Goal: Obtain resource: Download file/media

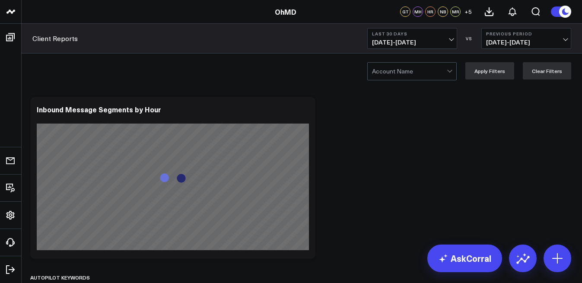
click at [415, 47] on button "Last 30 Days [DATE] - [DATE]" at bounding box center [412, 38] width 90 height 21
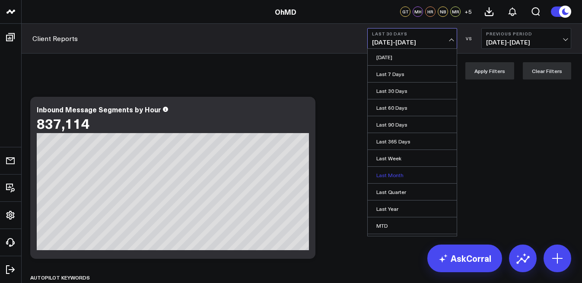
click at [392, 169] on link "Last Month" at bounding box center [412, 175] width 89 height 16
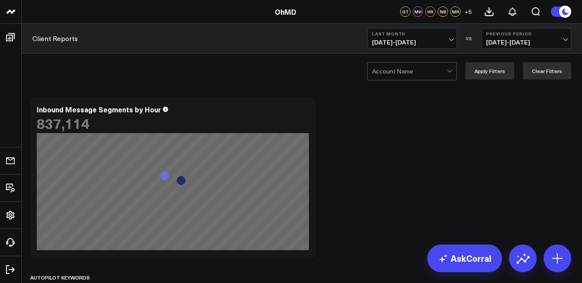
click at [420, 73] on div at bounding box center [409, 71] width 75 height 17
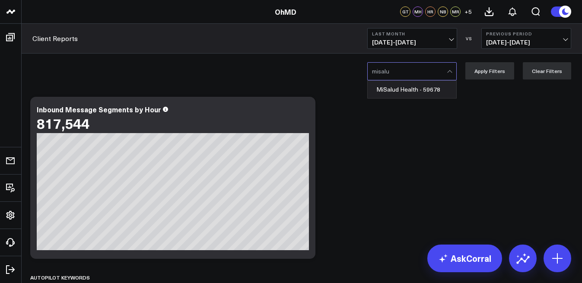
type input "misalud"
click at [386, 97] on div "MiSalud Health - 59678" at bounding box center [412, 89] width 89 height 17
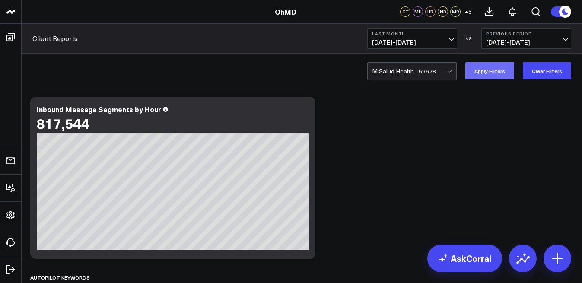
click at [503, 77] on button "Apply Filters" at bounding box center [490, 70] width 49 height 17
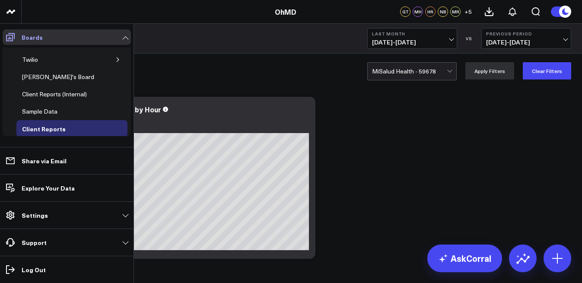
click at [6, 41] on icon at bounding box center [10, 37] width 9 height 8
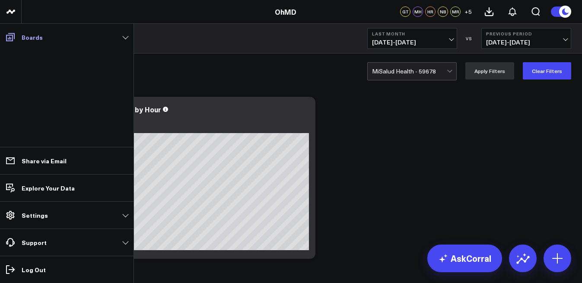
click at [9, 37] on icon at bounding box center [10, 37] width 9 height 8
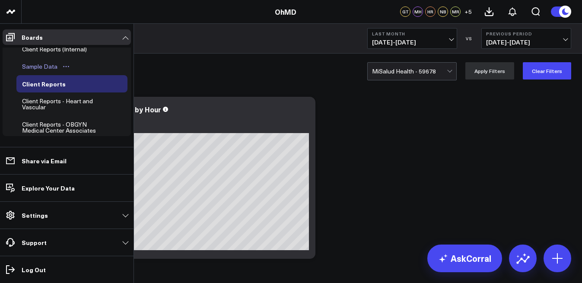
scroll to position [45, 0]
click at [61, 85] on div "Client Reports" at bounding box center [44, 83] width 48 height 10
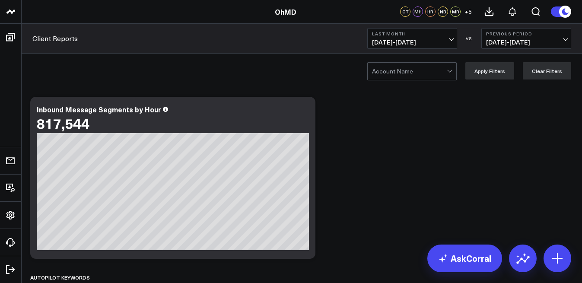
click at [405, 75] on div at bounding box center [409, 71] width 75 height 17
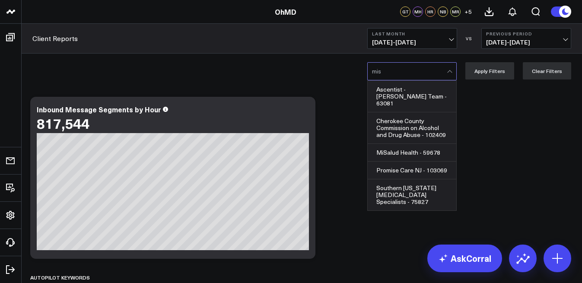
type input "misa"
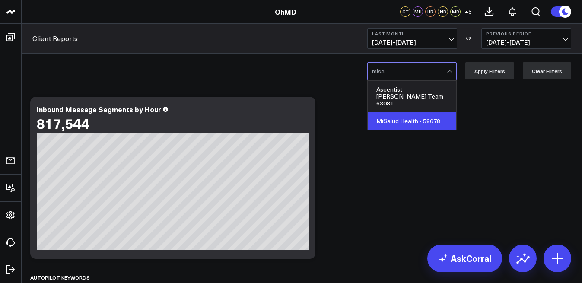
click at [386, 112] on div "MiSalud Health - 59678" at bounding box center [412, 120] width 89 height 17
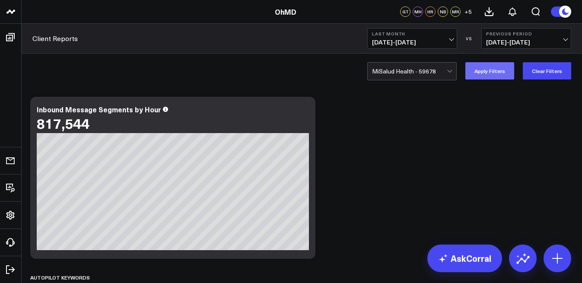
click at [501, 66] on button "Apply Filters" at bounding box center [490, 70] width 49 height 17
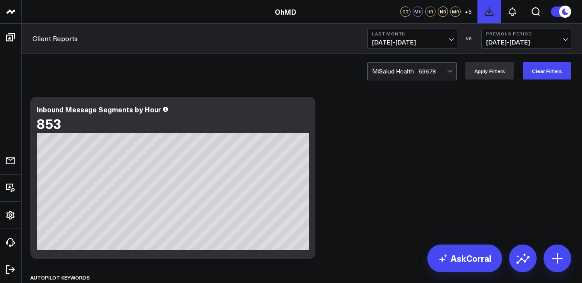
click at [492, 11] on icon at bounding box center [489, 11] width 10 height 10
click at [421, 64] on div at bounding box center [409, 71] width 75 height 17
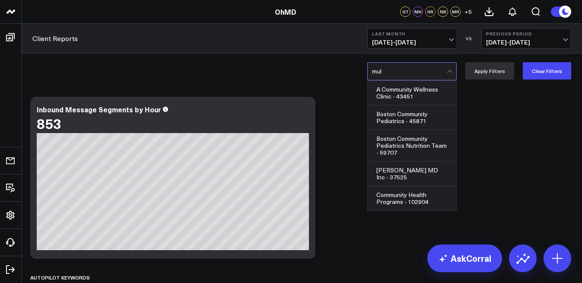
type input "mult"
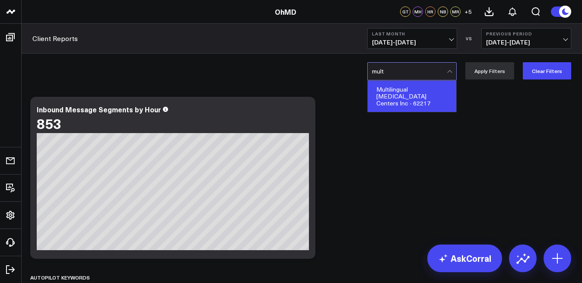
click at [407, 104] on div "Multilingual [MEDICAL_DATA] Centers Inc - 62217" at bounding box center [412, 96] width 89 height 31
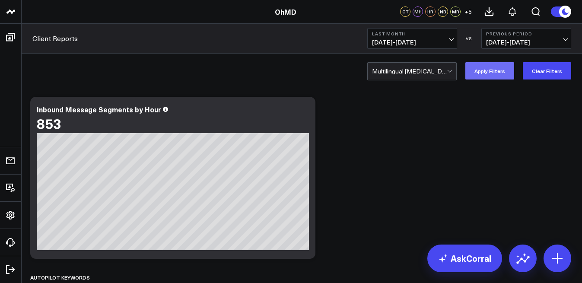
click at [476, 73] on button "Apply Filters" at bounding box center [490, 70] width 49 height 17
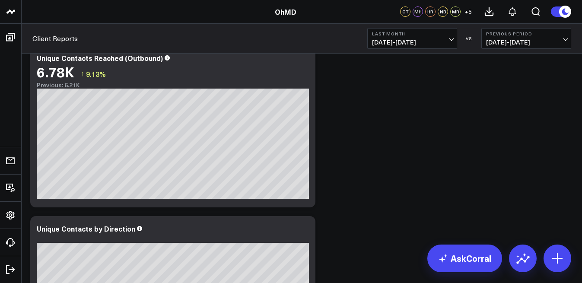
scroll to position [507, 0]
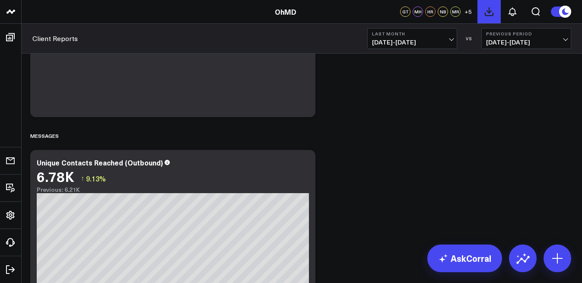
click at [489, 12] on icon at bounding box center [489, 12] width 8 height 8
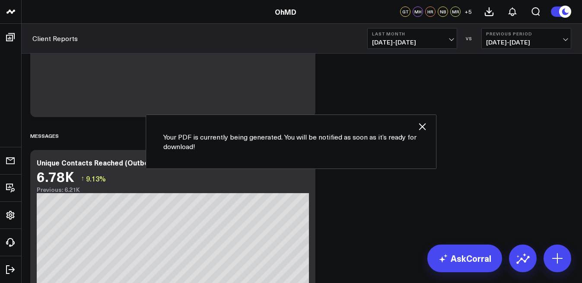
click at [425, 124] on icon "button" at bounding box center [422, 126] width 7 height 7
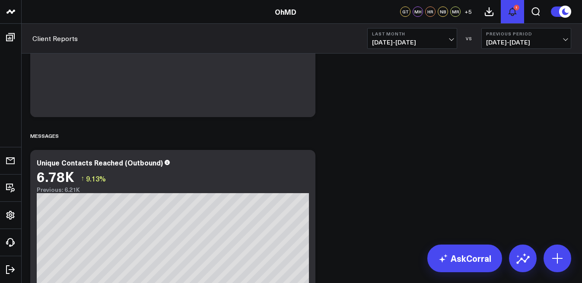
click at [508, 13] on icon at bounding box center [512, 11] width 10 height 10
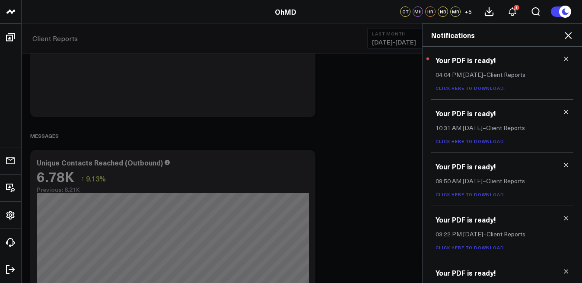
click at [453, 88] on link "Click here to download." at bounding box center [471, 88] width 70 height 6
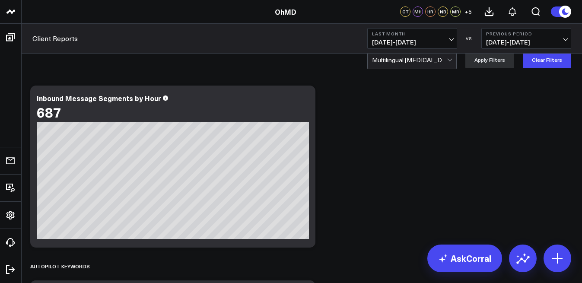
scroll to position [0, 0]
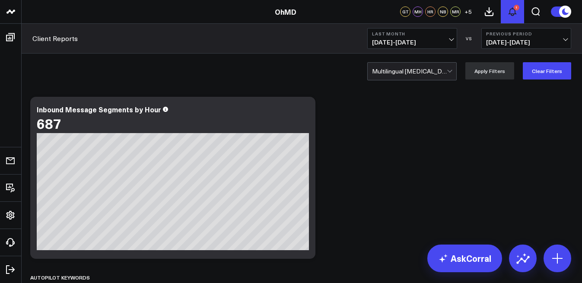
click at [507, 7] on button "1" at bounding box center [512, 11] width 23 height 23
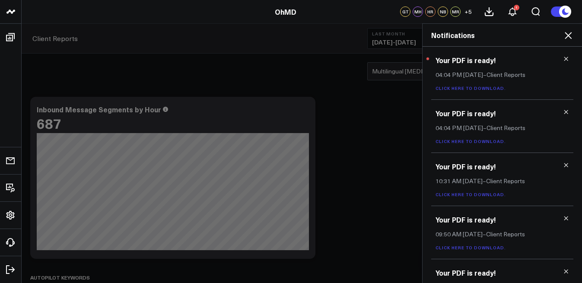
click at [478, 86] on link "Click here to download." at bounding box center [471, 88] width 70 height 6
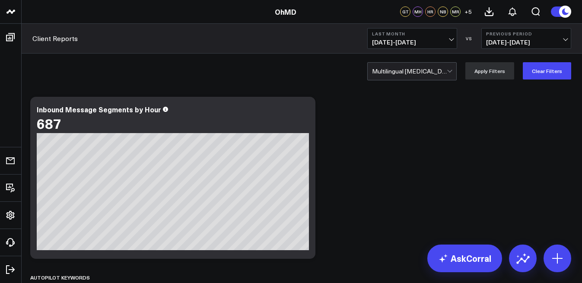
click at [405, 64] on div at bounding box center [409, 71] width 75 height 17
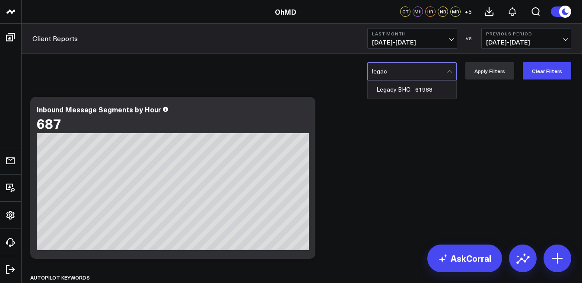
type input "legacy"
click at [393, 85] on div "Legacy BHC - 61988" at bounding box center [412, 89] width 89 height 17
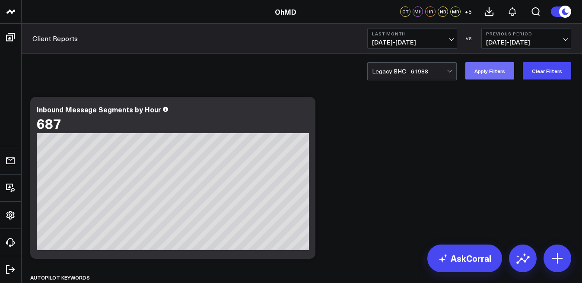
click at [495, 76] on button "Apply Filters" at bounding box center [490, 70] width 49 height 17
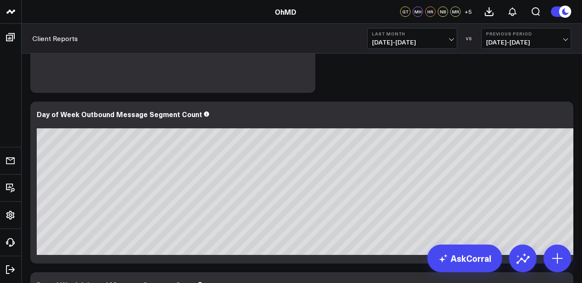
scroll to position [1378, 0]
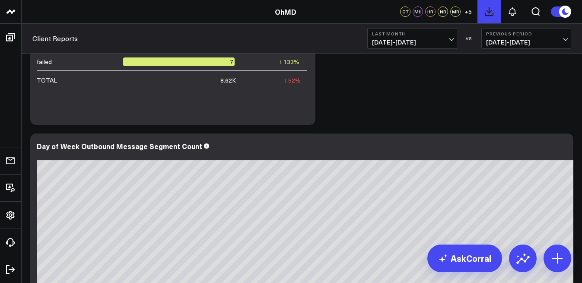
click at [484, 10] on icon at bounding box center [489, 11] width 10 height 10
click at [516, 16] on icon at bounding box center [512, 11] width 10 height 10
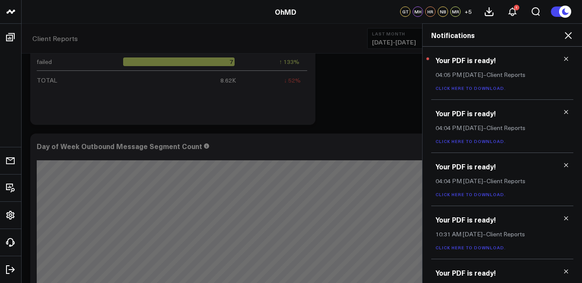
click at [480, 87] on link "Click here to download." at bounding box center [471, 88] width 70 height 6
click at [566, 35] on icon at bounding box center [568, 35] width 10 height 10
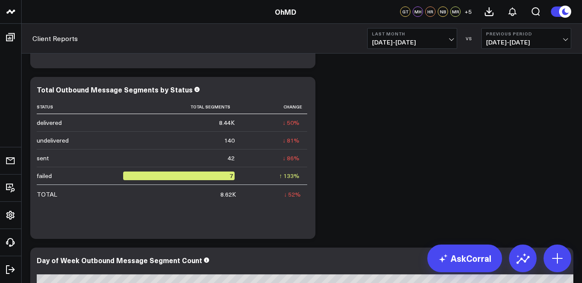
scroll to position [0, 0]
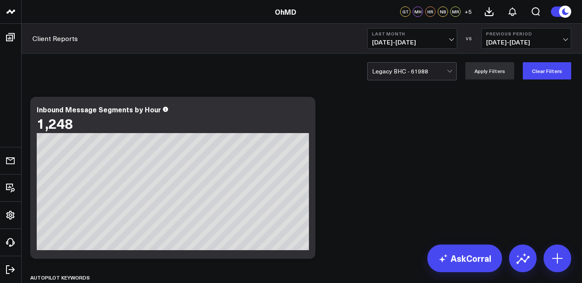
click at [412, 71] on div at bounding box center [409, 71] width 75 height 17
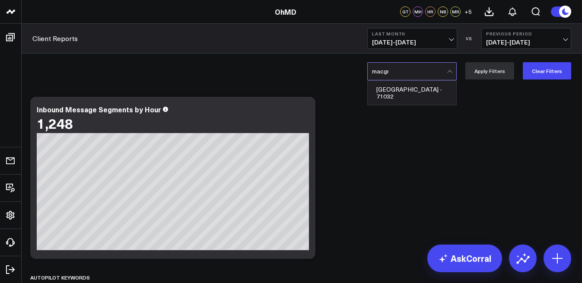
type input "macgre"
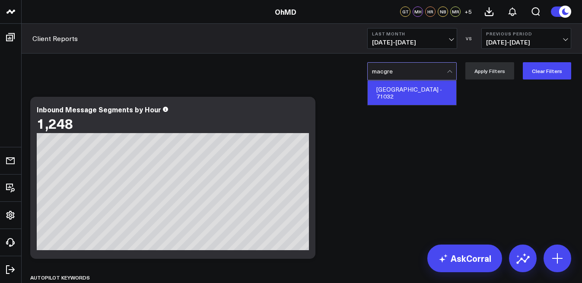
click at [389, 92] on div "[GEOGRAPHIC_DATA] - 71032" at bounding box center [412, 93] width 89 height 24
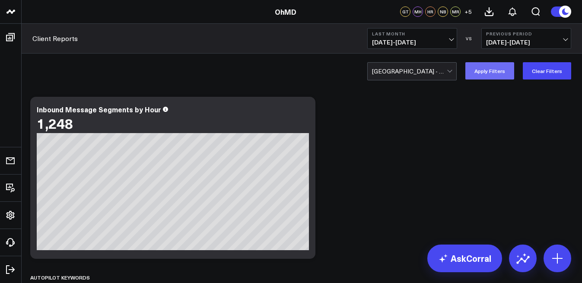
click at [490, 72] on button "Apply Filters" at bounding box center [490, 70] width 49 height 17
click at [421, 81] on div "[GEOGRAPHIC_DATA] - 71032 Apply Filters Clear Filters" at bounding box center [302, 71] width 561 height 35
click at [423, 74] on div at bounding box center [409, 71] width 75 height 17
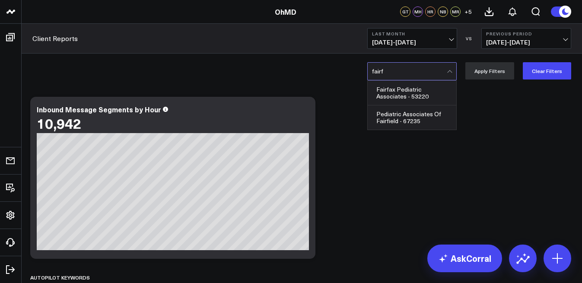
type input "fairfa"
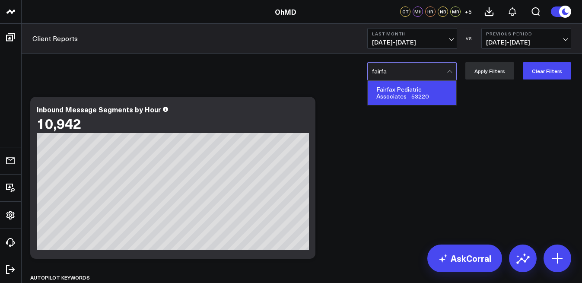
click at [397, 97] on div "Fairfax Pediatric Associates - 53220" at bounding box center [412, 93] width 89 height 24
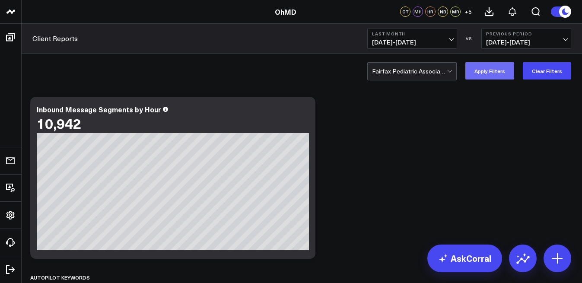
click at [495, 75] on button "Apply Filters" at bounding box center [490, 70] width 49 height 17
click at [495, 9] on button at bounding box center [489, 11] width 23 height 23
click at [514, 17] on button at bounding box center [512, 11] width 23 height 23
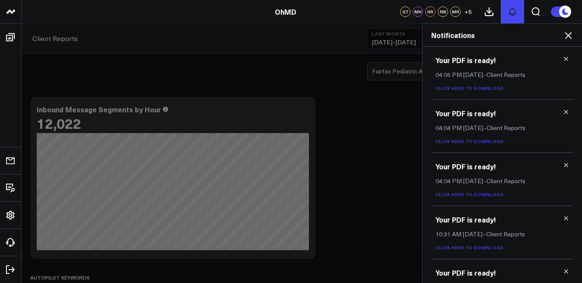
click at [514, 18] on button at bounding box center [512, 11] width 23 height 23
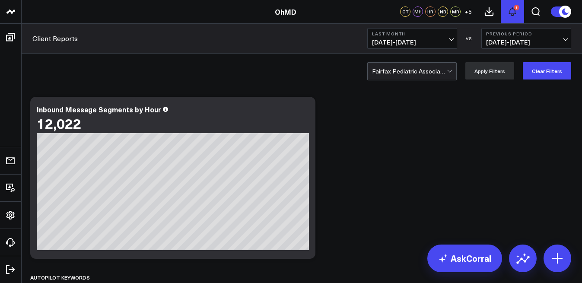
click at [519, 11] on button "1" at bounding box center [512, 11] width 23 height 23
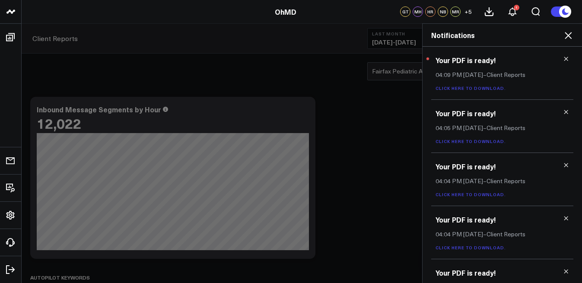
click at [475, 91] on link "Click here to download." at bounding box center [471, 88] width 70 height 6
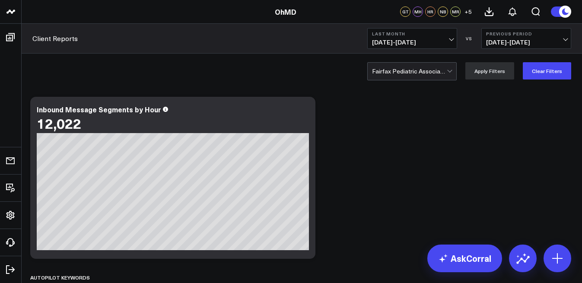
click at [409, 75] on div at bounding box center [409, 71] width 75 height 17
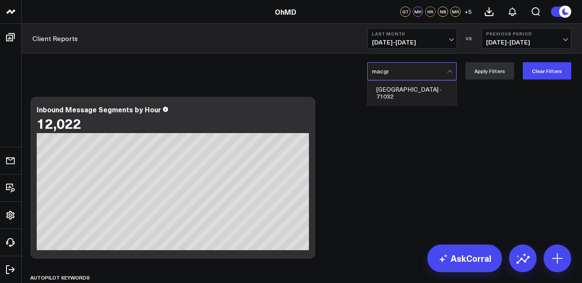
type input "macgre"
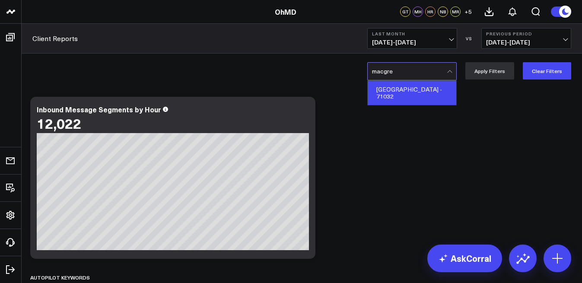
click at [387, 94] on div "[GEOGRAPHIC_DATA] - 71032" at bounding box center [412, 93] width 89 height 24
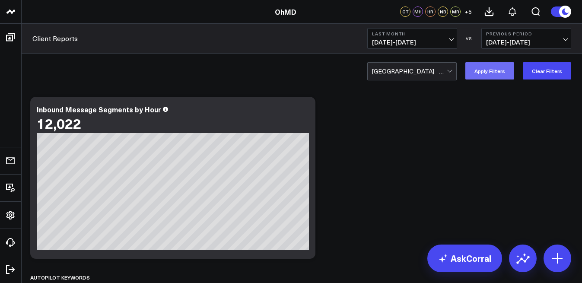
click at [485, 68] on button "Apply Filters" at bounding box center [490, 70] width 49 height 17
click at [485, 10] on icon at bounding box center [489, 11] width 10 height 10
click at [517, 8] on div "1" at bounding box center [517, 8] width 6 height 6
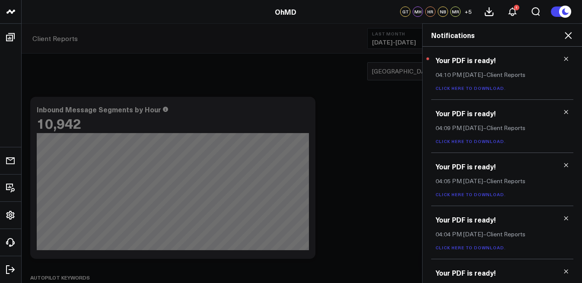
click at [473, 92] on div "Your PDF is ready! 04:10 PM [DATE] – Client Reports Click here to download." at bounding box center [502, 73] width 142 height 53
click at [474, 88] on link "Click here to download." at bounding box center [471, 88] width 70 height 6
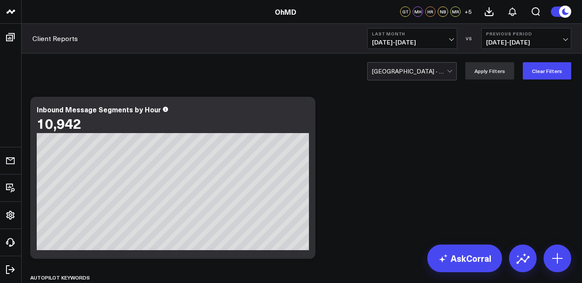
click at [412, 70] on div at bounding box center [409, 71] width 75 height 17
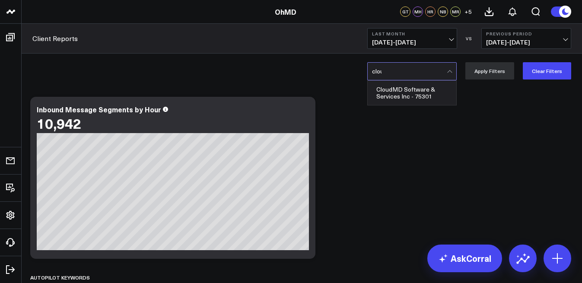
type input "cloud"
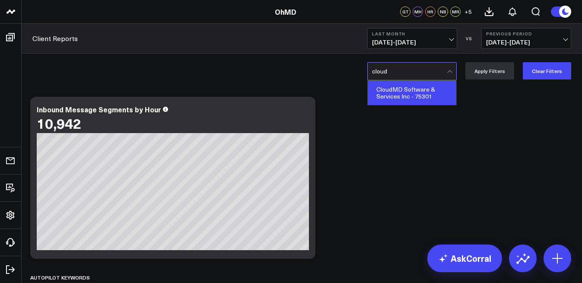
click at [391, 92] on div "CloudMD Software & Services Inc - 75301" at bounding box center [412, 93] width 89 height 24
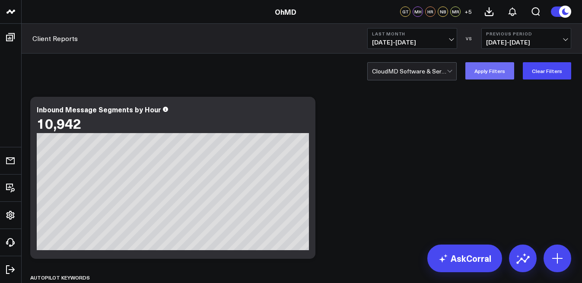
click at [498, 69] on button "Apply Filters" at bounding box center [490, 70] width 49 height 17
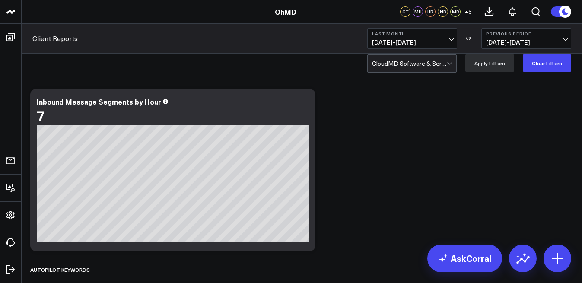
scroll to position [9, 0]
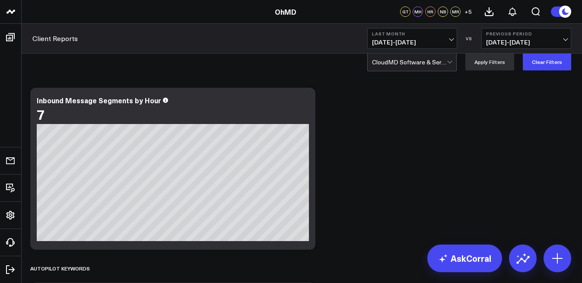
click at [415, 54] on div at bounding box center [409, 62] width 75 height 17
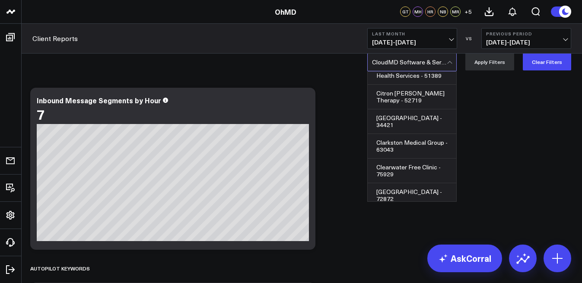
type input "r"
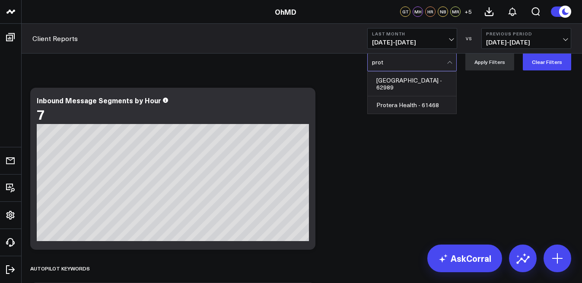
scroll to position [0, 0]
type input "proter"
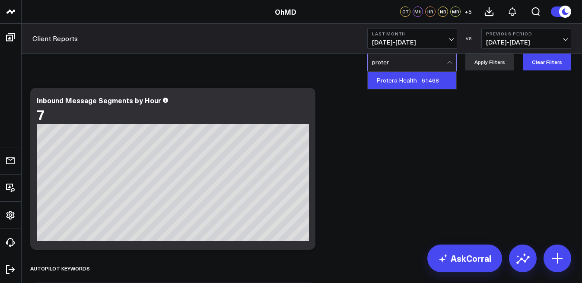
click at [403, 80] on div "Protera Health - 61468" at bounding box center [412, 80] width 89 height 17
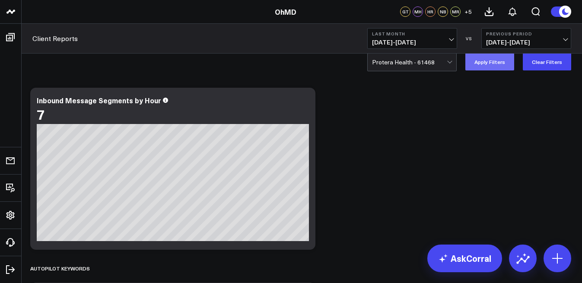
click at [488, 54] on button "Apply Filters" at bounding box center [490, 61] width 49 height 17
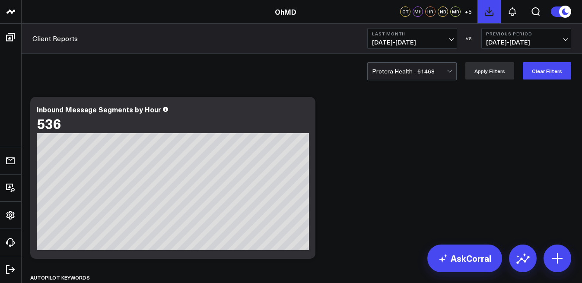
click at [490, 13] on icon at bounding box center [489, 11] width 10 height 10
click at [413, 70] on div at bounding box center [409, 71] width 75 height 17
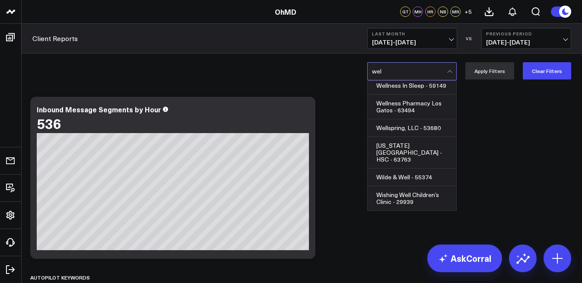
scroll to position [1013, 0]
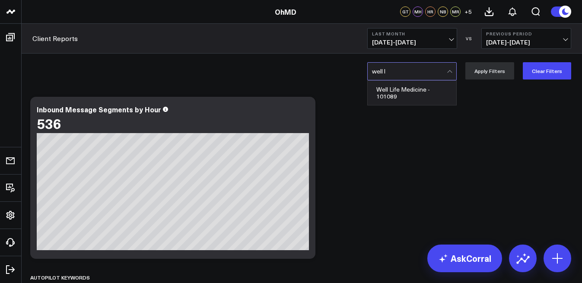
type input "well li"
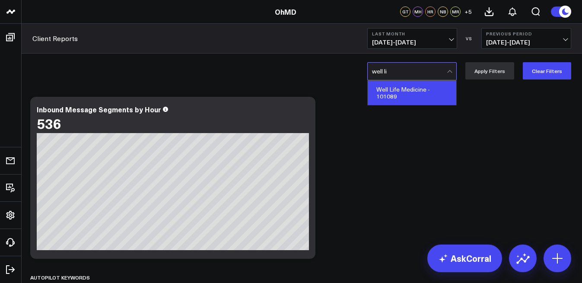
click at [391, 89] on div "Well Life Medicine - 101089" at bounding box center [412, 93] width 89 height 24
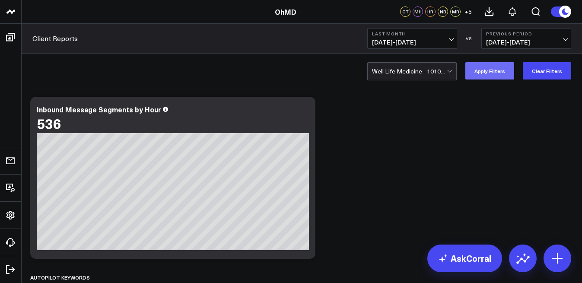
click at [494, 67] on button "Apply Filters" at bounding box center [490, 70] width 49 height 17
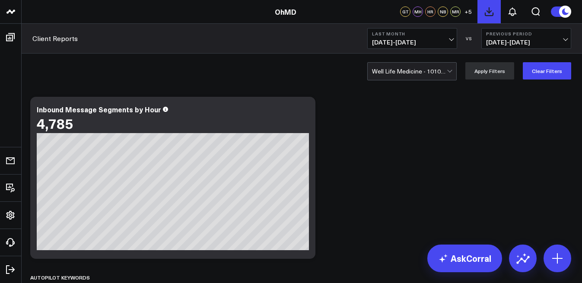
click at [495, 13] on button at bounding box center [489, 11] width 23 height 23
click at [512, 12] on icon at bounding box center [512, 11] width 10 height 10
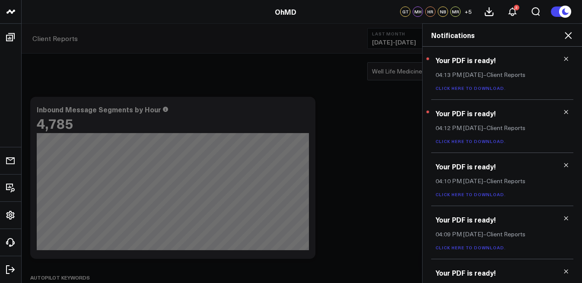
click at [467, 140] on link "Click here to download." at bounding box center [471, 141] width 70 height 6
click at [475, 90] on link "Click here to download." at bounding box center [471, 88] width 70 height 6
